Goal: Task Accomplishment & Management: Manage account settings

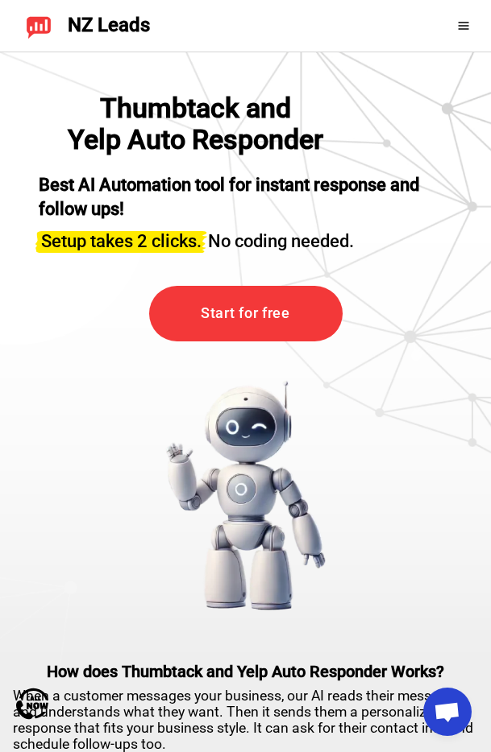
click at [459, 19] on icon at bounding box center [463, 25] width 13 height 13
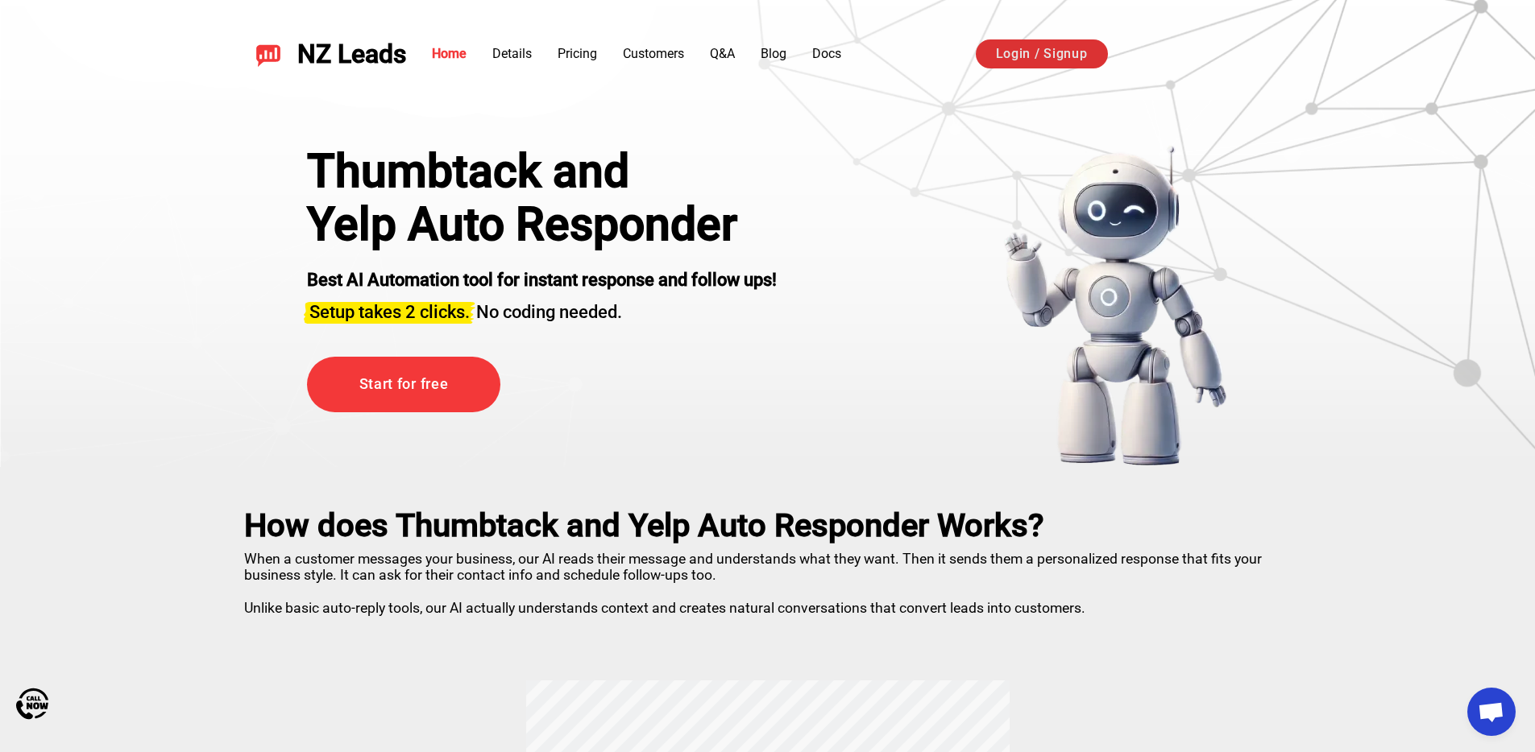
click at [490, 67] on link "Login / Signup" at bounding box center [1042, 53] width 132 height 29
click at [490, 68] on div "Login / Signup" at bounding box center [1134, 54] width 317 height 31
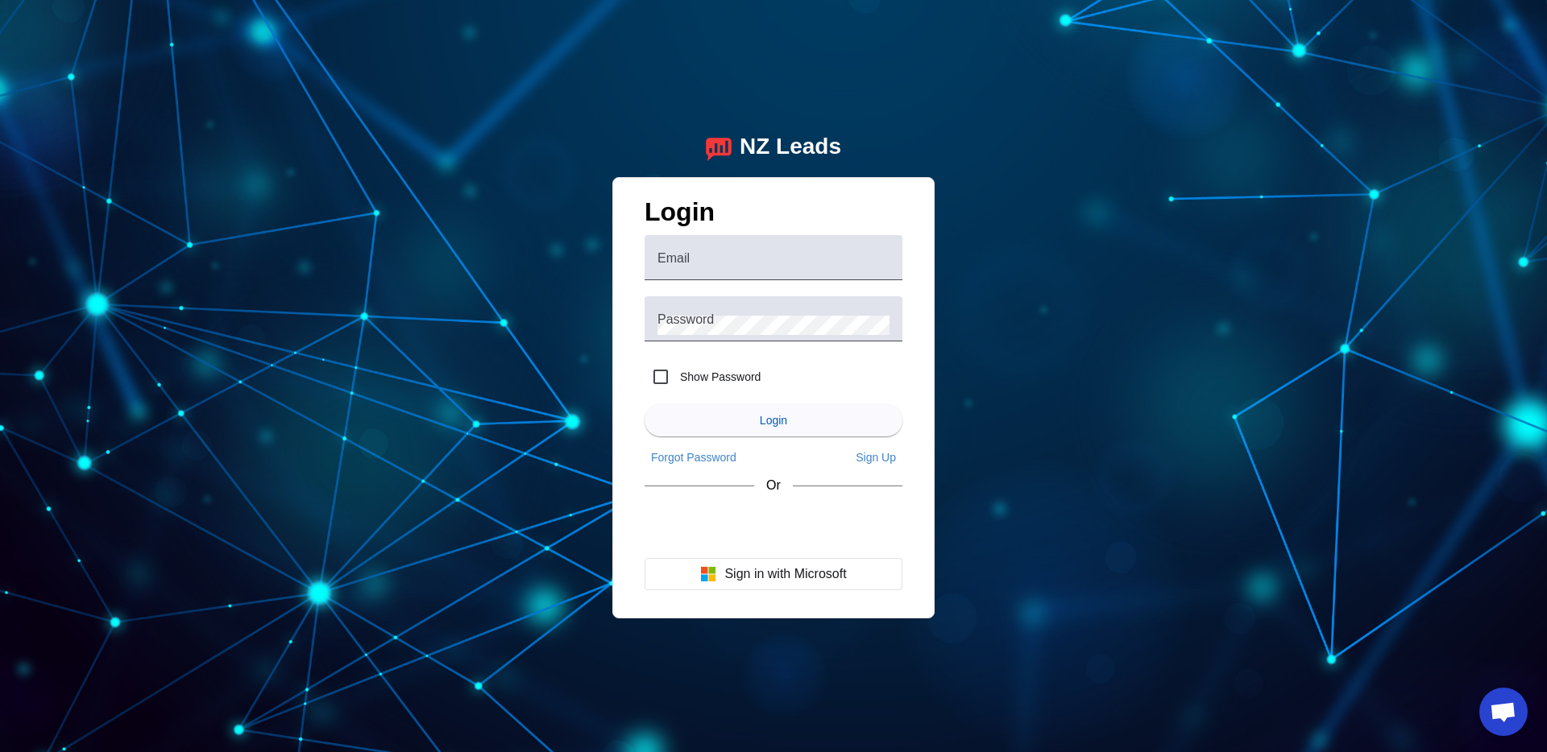
click at [1059, 172] on div "NZ Leads Login Email Password Show Password Login Forgot Password Sign Up Or Si…" at bounding box center [773, 376] width 1547 height 752
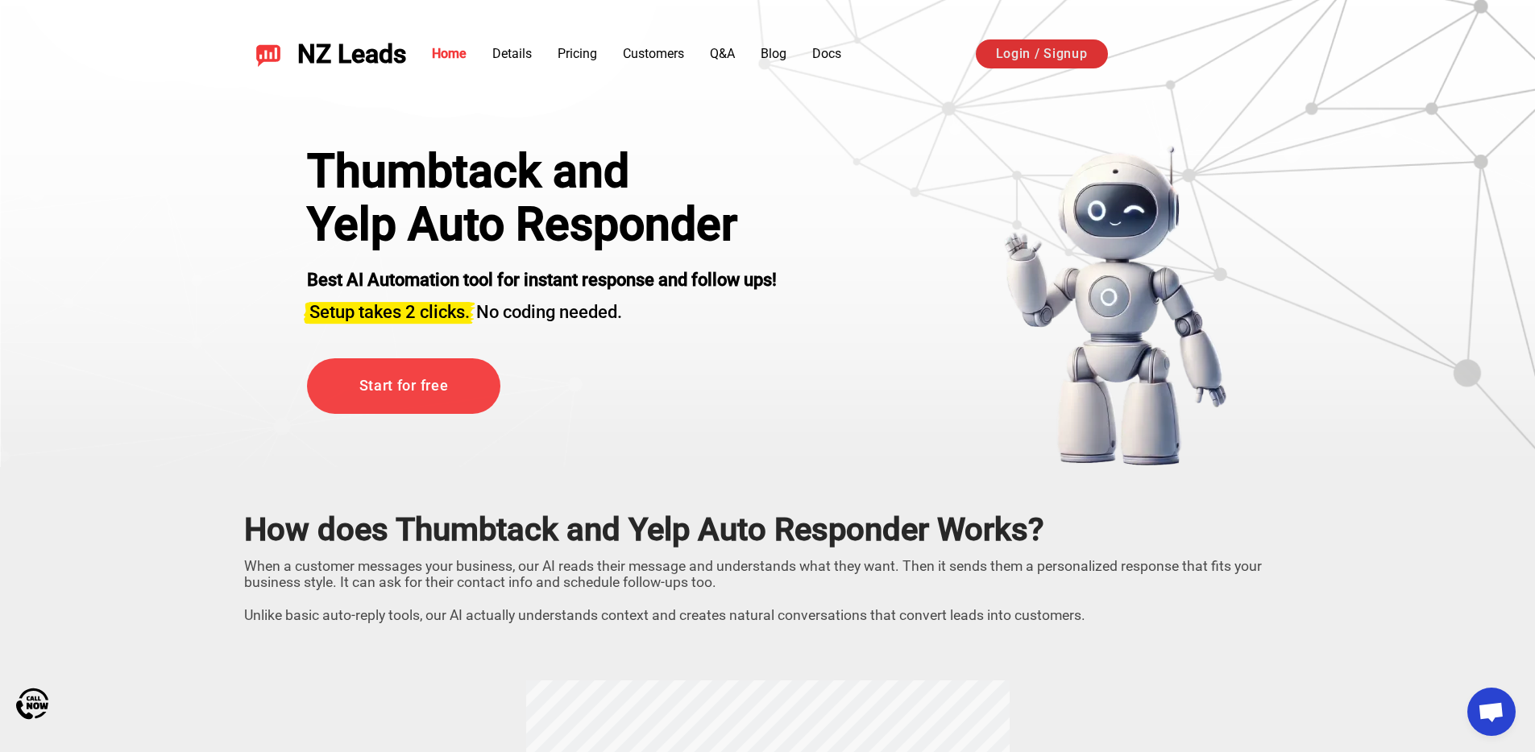
click at [1021, 56] on link "Login / Signup" at bounding box center [1042, 53] width 132 height 29
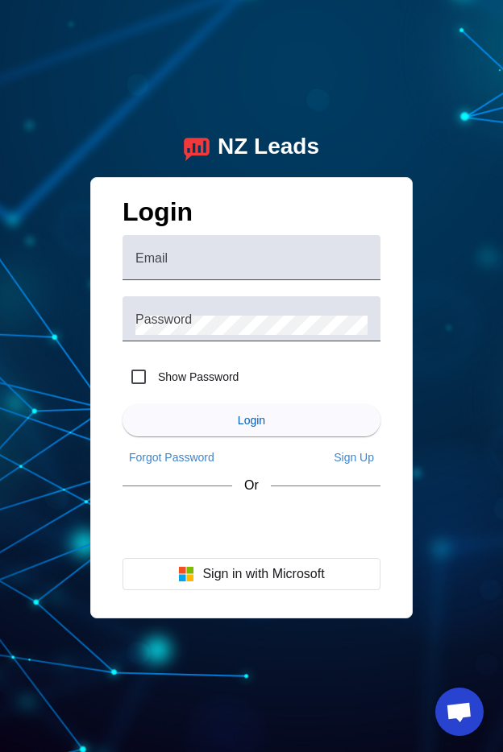
click at [500, 276] on div "NZ Leads Login Email Password Show Password Login Forgot Password Sign Up Or Si…" at bounding box center [251, 376] width 503 height 752
click at [502, 276] on div "NZ Leads Login Email Password Show Password Login Forgot Password Sign Up Or Si…" at bounding box center [251, 376] width 503 height 752
